Goal: Transaction & Acquisition: Purchase product/service

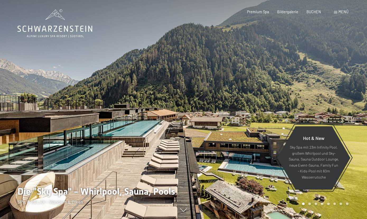
click at [336, 13] on span at bounding box center [335, 12] width 3 height 2
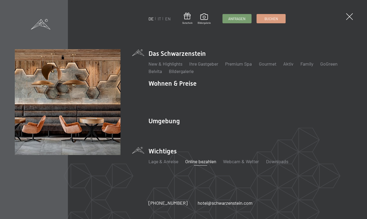
click at [197, 162] on link "Online bezahlen" at bounding box center [200, 161] width 31 height 6
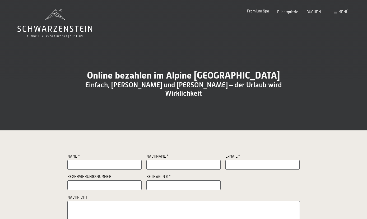
click at [260, 11] on span "Premium Spa" at bounding box center [258, 11] width 22 height 4
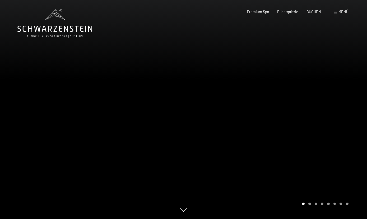
click at [339, 12] on span "Menü" at bounding box center [343, 12] width 10 height 4
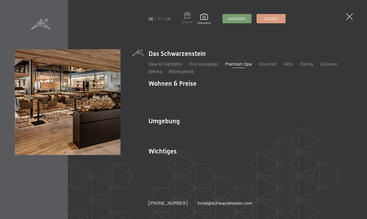
click at [187, 17] on span at bounding box center [187, 16] width 10 height 9
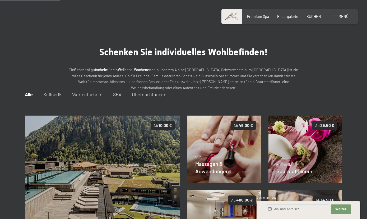
scroll to position [64, 0]
